Goal: Book appointment/travel/reservation

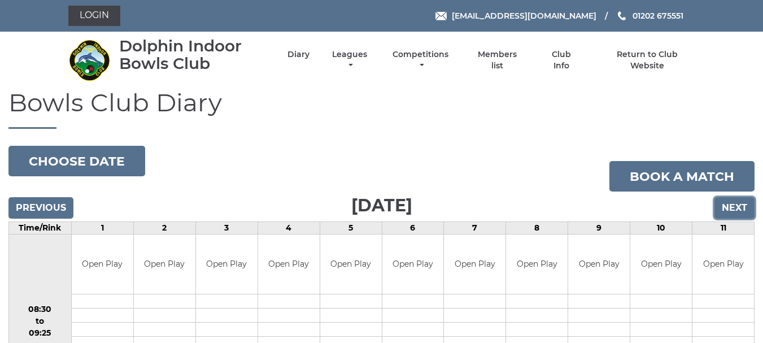
click at [730, 211] on input "Next" at bounding box center [734, 207] width 40 height 21
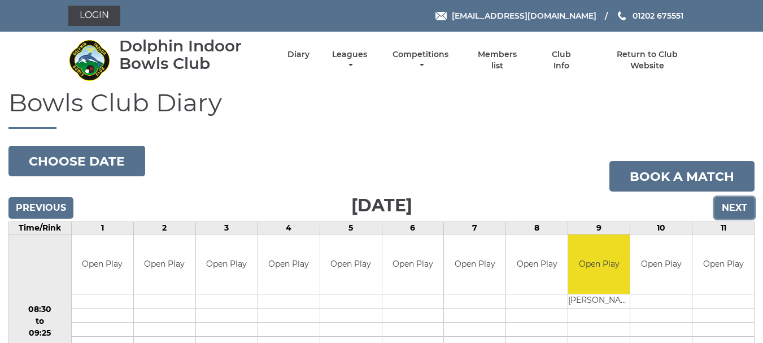
click at [732, 211] on input "Next" at bounding box center [734, 207] width 40 height 21
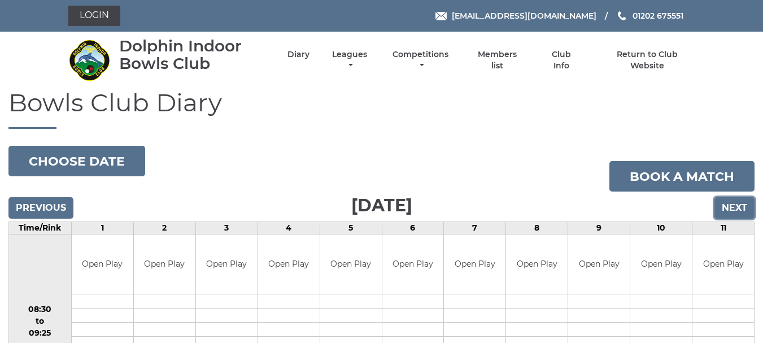
click at [732, 211] on input "Next" at bounding box center [734, 207] width 40 height 21
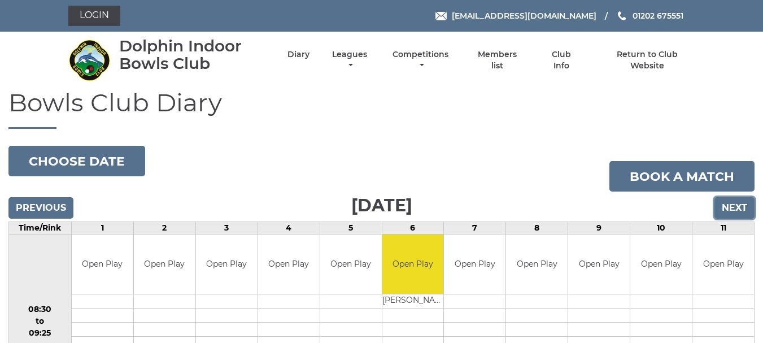
click at [732, 211] on input "Next" at bounding box center [734, 207] width 40 height 21
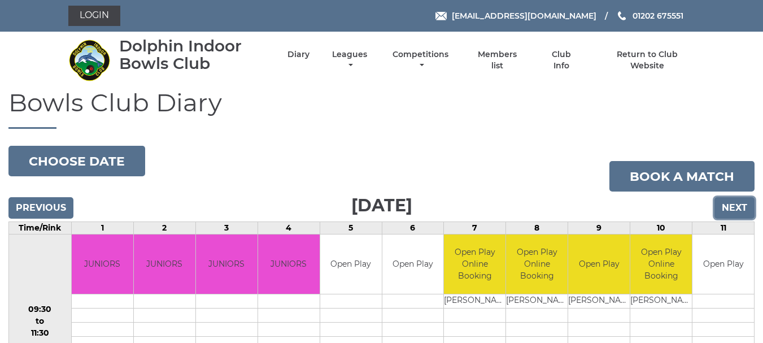
click at [732, 211] on input "Next" at bounding box center [734, 207] width 40 height 21
